Goal: Task Accomplishment & Management: Manage account settings

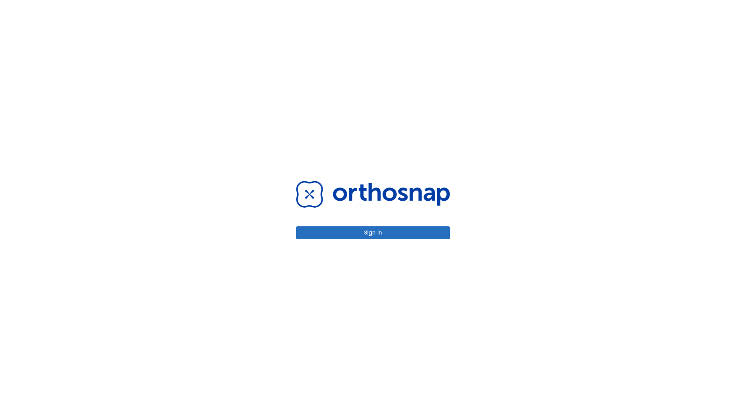
click at [373, 232] on button "Sign in" at bounding box center [373, 232] width 154 height 13
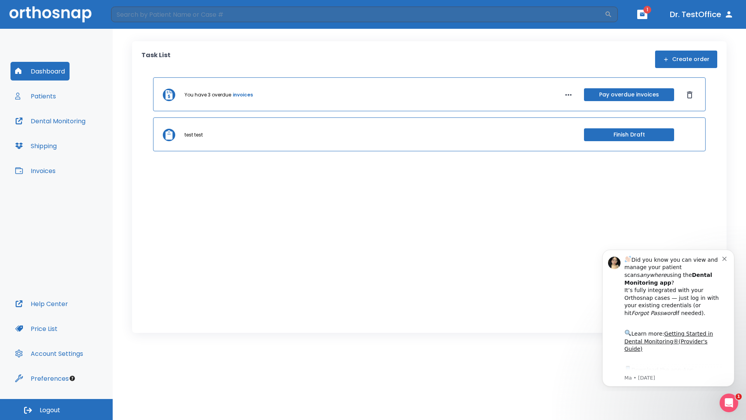
click at [56, 409] on span "Logout" at bounding box center [50, 410] width 21 height 9
